Goal: Obtain resource: Obtain resource

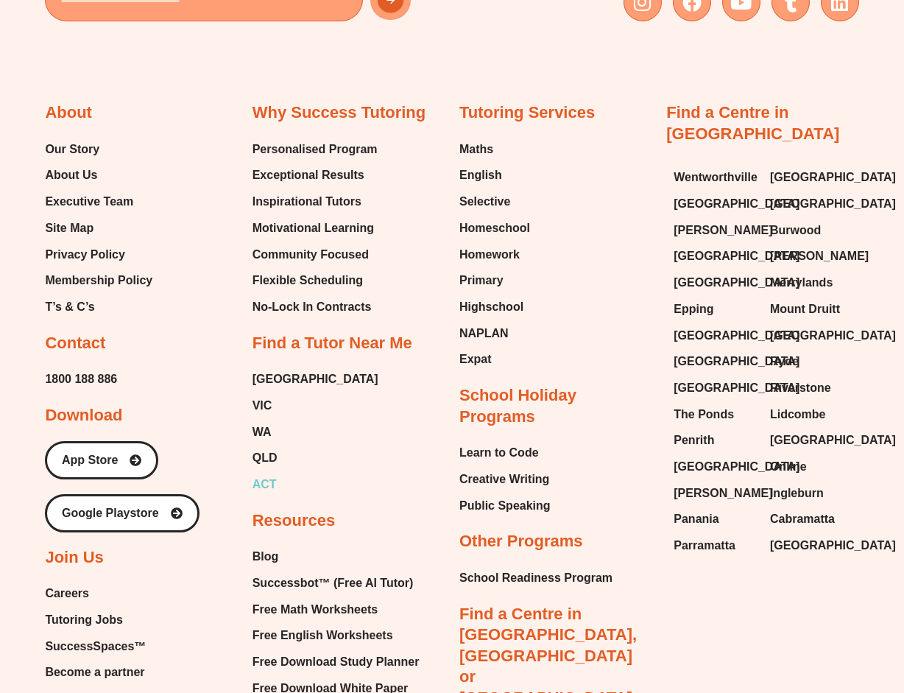
scroll to position [5963, 0]
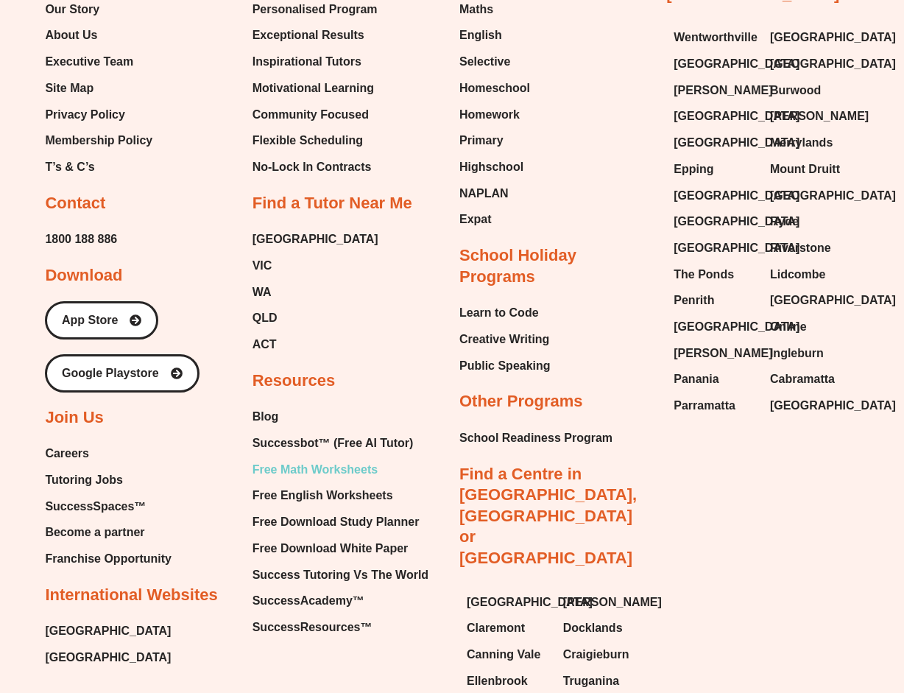
click at [300, 459] on span "Free Math Worksheets" at bounding box center [314, 470] width 125 height 22
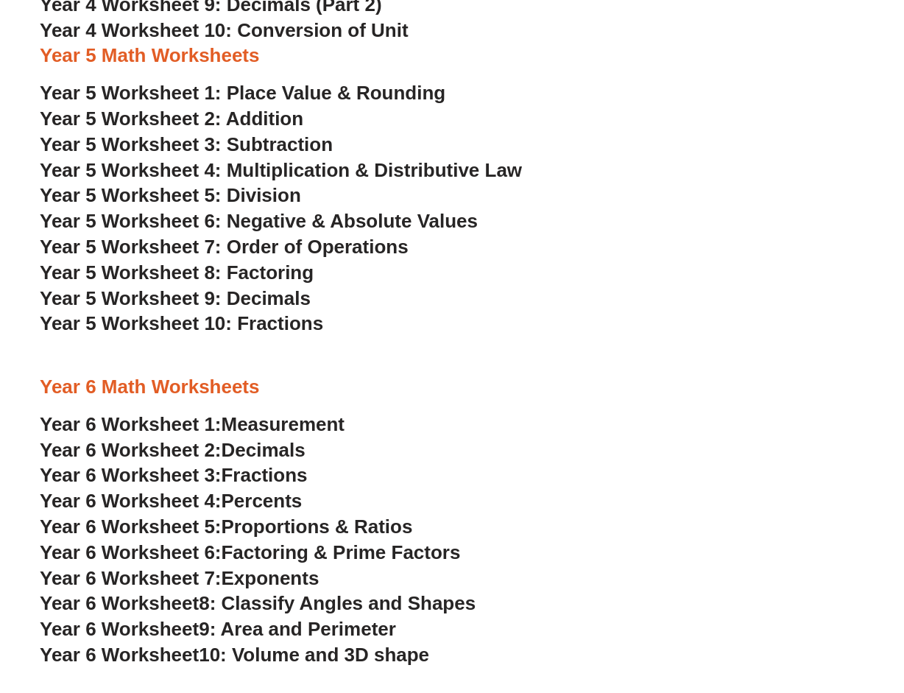
scroll to position [2797, 0]
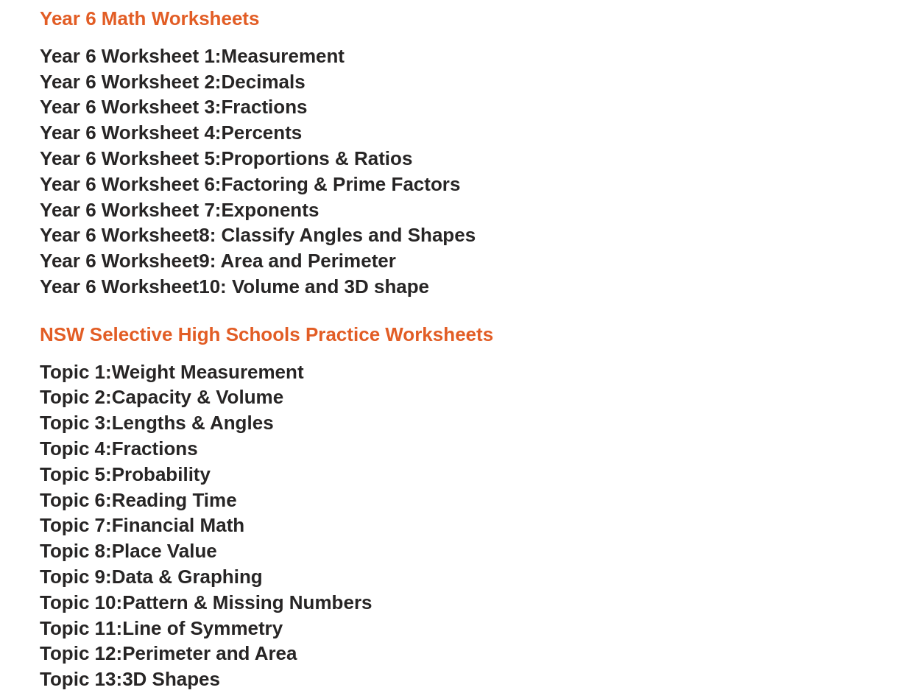
click at [218, 286] on span "10: Volume and 3D shape" at bounding box center [314, 286] width 230 height 22
click at [297, 261] on span "9: Area and Perimeter" at bounding box center [297, 261] width 197 height 22
click at [257, 236] on span "8: Classify Angles and Shapes" at bounding box center [337, 235] width 277 height 22
click at [272, 202] on span "Exponents" at bounding box center [271, 210] width 98 height 22
click at [228, 180] on span "Factoring & Prime Factors" at bounding box center [341, 184] width 239 height 22
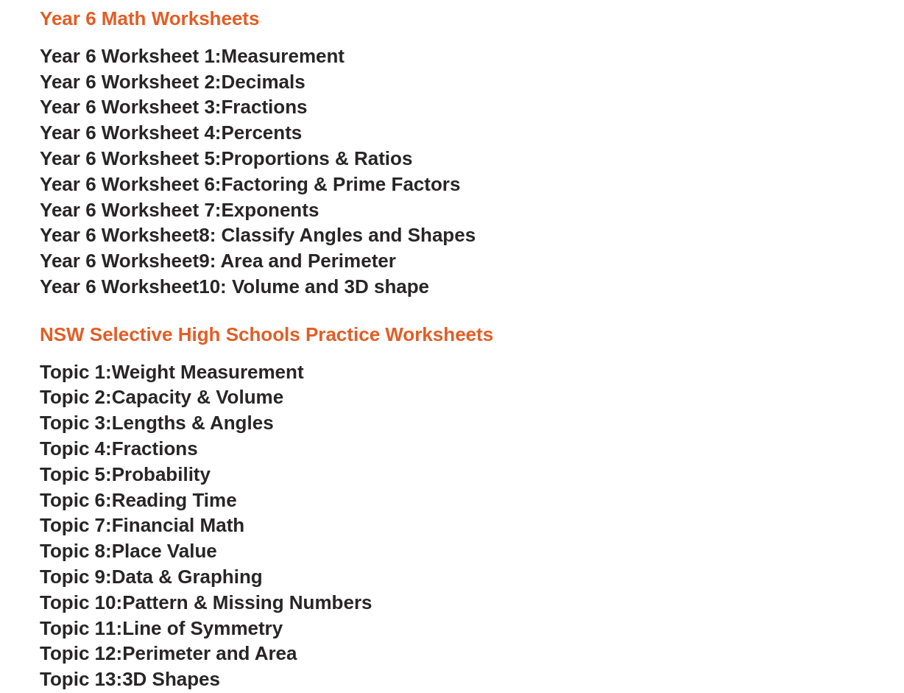
click at [281, 158] on span "Proportions & Ratios" at bounding box center [317, 158] width 191 height 22
click at [231, 186] on span "Factoring & Prime Factors" at bounding box center [341, 184] width 239 height 22
click at [247, 134] on span "Percents" at bounding box center [262, 132] width 81 height 22
click at [219, 108] on span "Year 6 Worksheet 3:" at bounding box center [131, 107] width 182 height 22
click at [241, 80] on span "Decimals" at bounding box center [264, 82] width 84 height 22
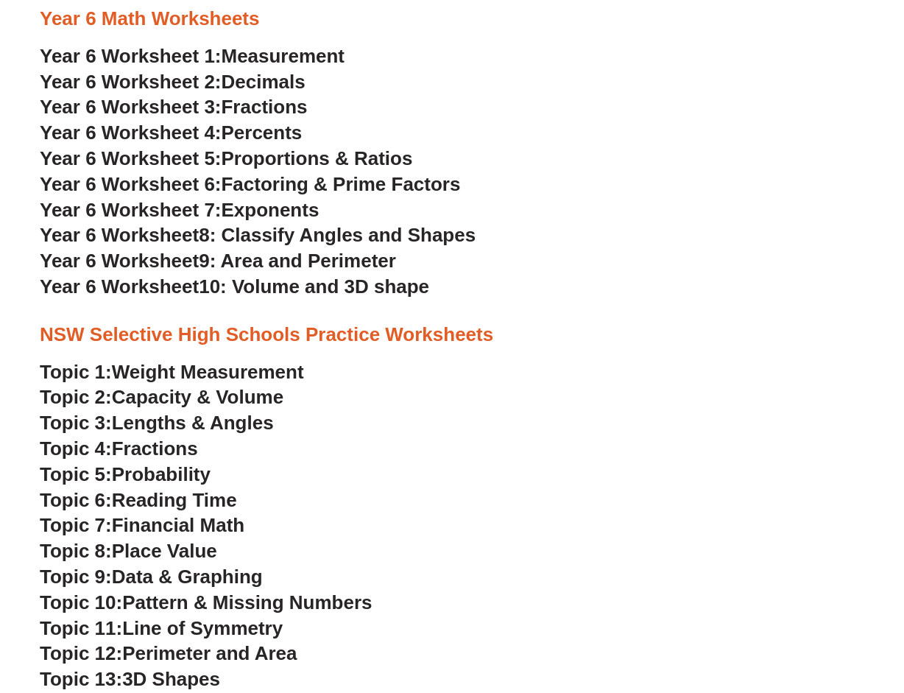
click at [255, 55] on span "Measurement" at bounding box center [284, 56] width 124 height 22
click at [254, 128] on span "Percents" at bounding box center [262, 132] width 81 height 22
click at [212, 108] on span "Year 6 Worksheet 3:" at bounding box center [131, 107] width 182 height 22
click at [279, 75] on span "Decimals" at bounding box center [264, 82] width 84 height 22
click at [222, 60] on span "Year 6 Worksheet 1:" at bounding box center [131, 56] width 182 height 22
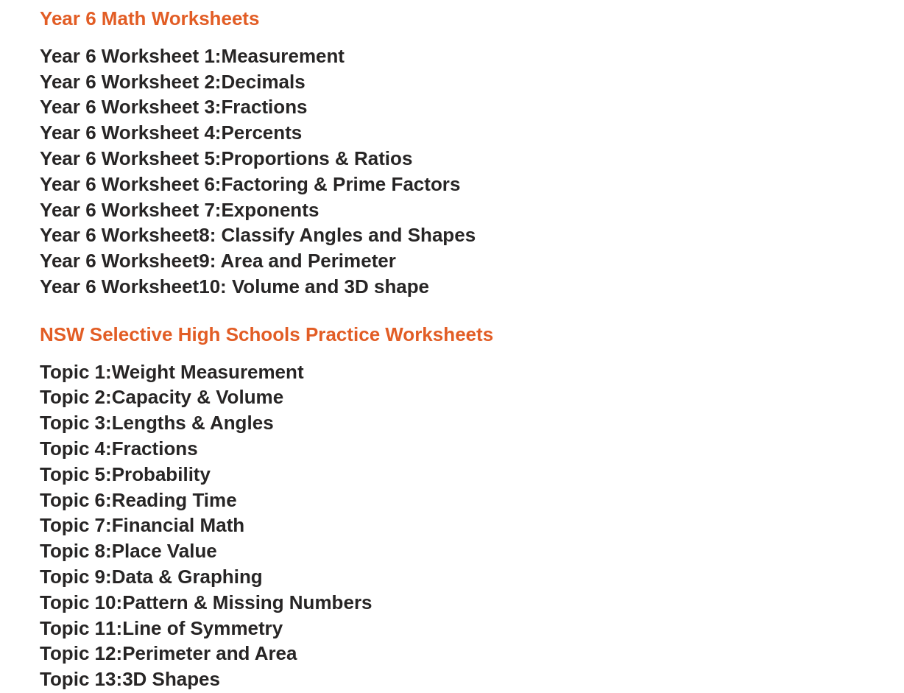
click at [261, 80] on span "Decimals" at bounding box center [264, 82] width 84 height 22
click at [261, 55] on span "Measurement" at bounding box center [284, 56] width 124 height 22
click at [253, 106] on span "Fractions" at bounding box center [265, 107] width 86 height 22
click at [238, 134] on span "Percents" at bounding box center [262, 132] width 81 height 22
click at [270, 49] on span "Measurement" at bounding box center [284, 56] width 124 height 22
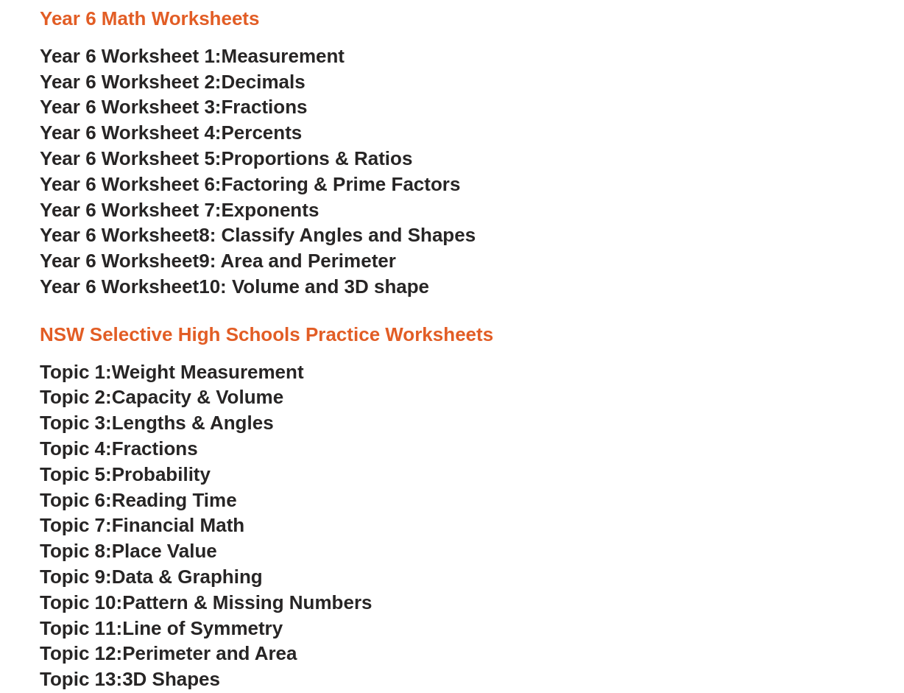
click at [236, 79] on span "Decimals" at bounding box center [264, 82] width 84 height 22
click at [246, 107] on span "Fractions" at bounding box center [265, 107] width 86 height 22
click at [226, 133] on span "Percents" at bounding box center [262, 132] width 81 height 22
click at [251, 157] on span "Proportions & Ratios" at bounding box center [317, 158] width 191 height 22
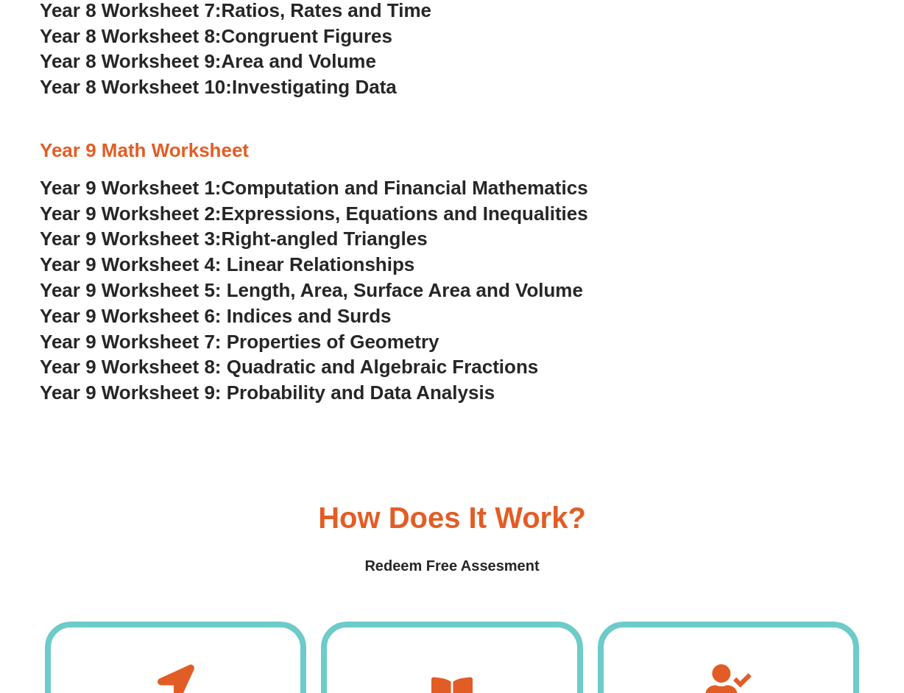
scroll to position [4122, 0]
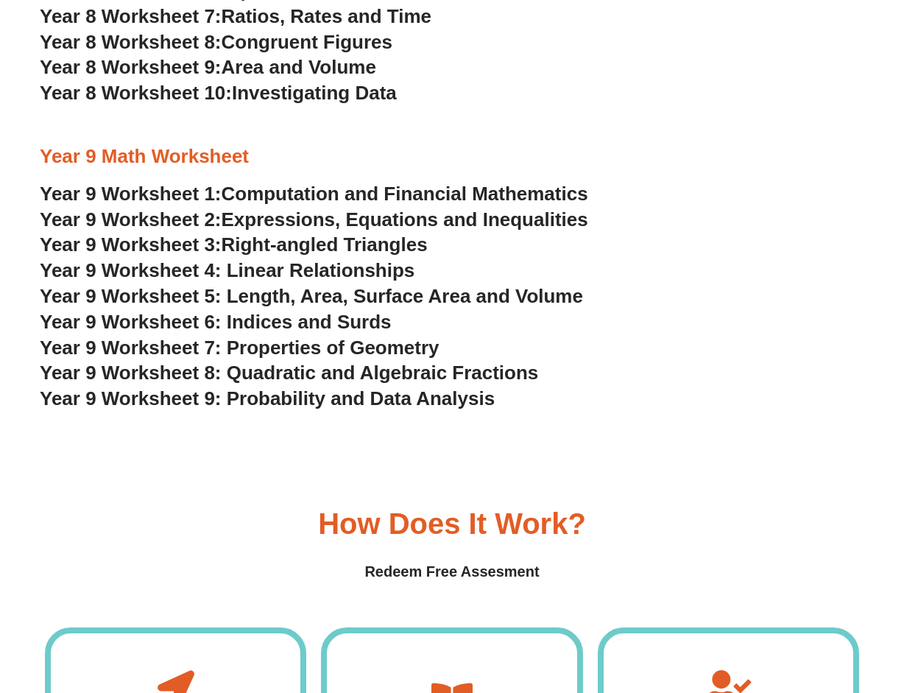
click at [329, 294] on span "Year 9 Worksheet 5: Length, Area, Surface Area and Volume" at bounding box center [311, 296] width 543 height 22
